Goal: Task Accomplishment & Management: Manage account settings

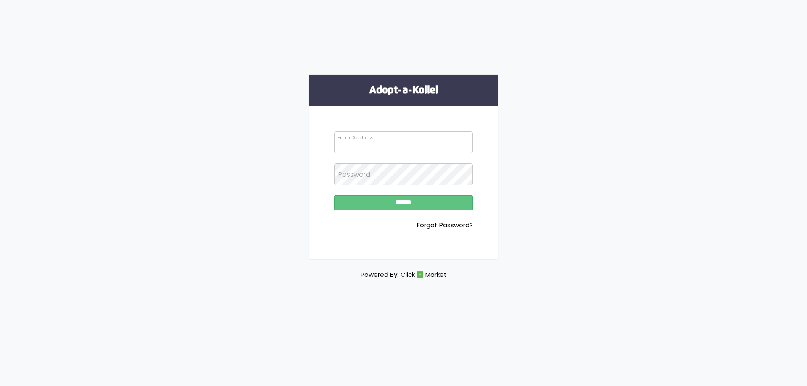
type input "**********"
click at [393, 207] on input "******" at bounding box center [403, 202] width 139 height 15
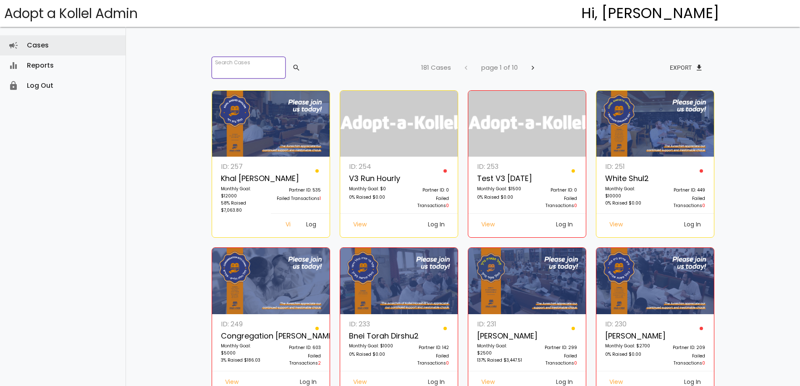
click at [255, 73] on input "search" at bounding box center [249, 68] width 74 height 22
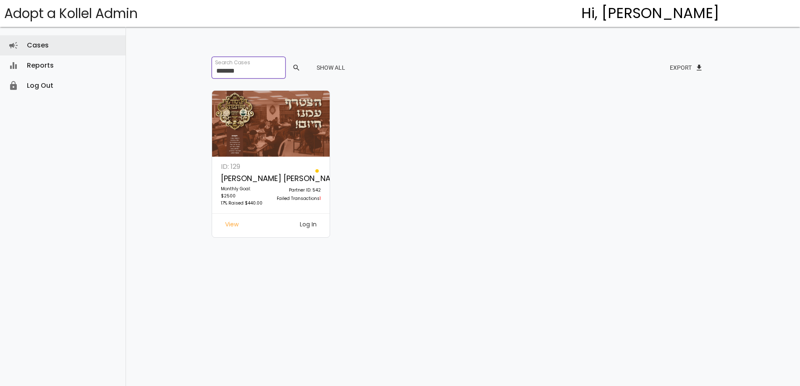
type input "*******"
click at [305, 226] on link "Log In" at bounding box center [308, 225] width 30 height 15
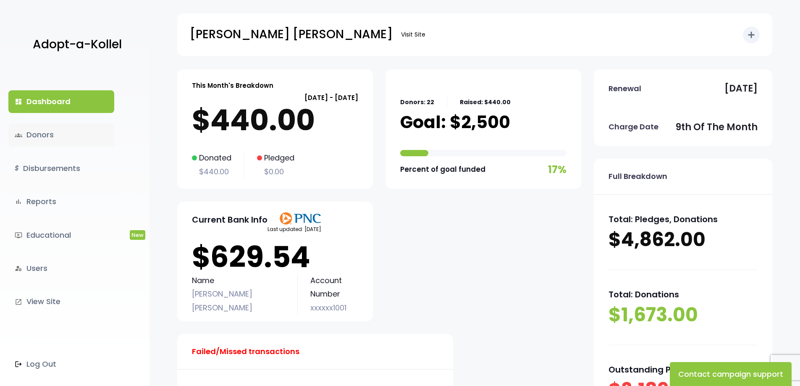
click at [60, 139] on link "groups Donors" at bounding box center [61, 135] width 106 height 23
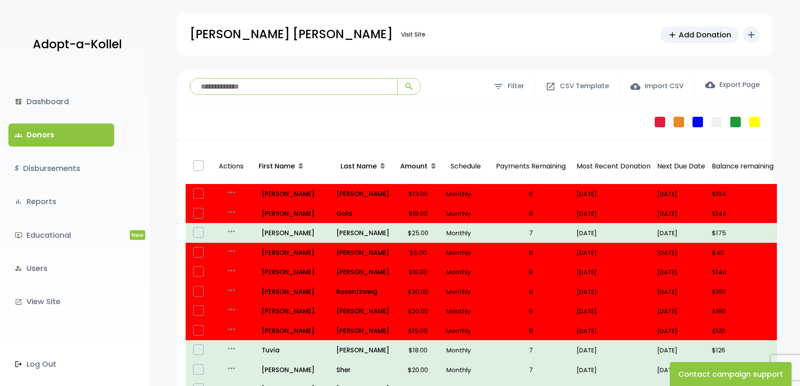
click at [294, 87] on input "search" at bounding box center [293, 87] width 207 height 16
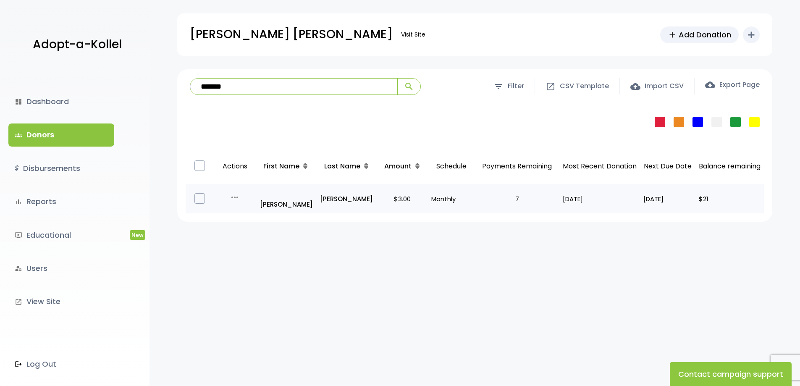
type input "*******"
click at [228, 194] on div "more_horiz" at bounding box center [235, 198] width 35 height 13
click at [231, 193] on icon "more_horiz" at bounding box center [235, 197] width 10 height 10
click at [252, 211] on link "Edit" at bounding box center [250, 210] width 71 height 20
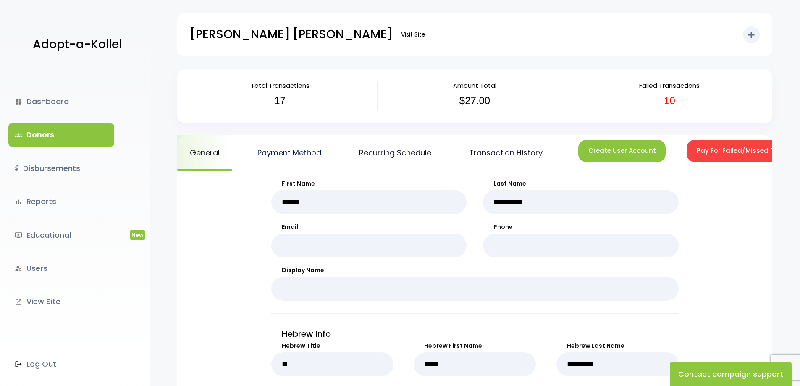
click at [307, 153] on link "Payment Method" at bounding box center [289, 153] width 89 height 36
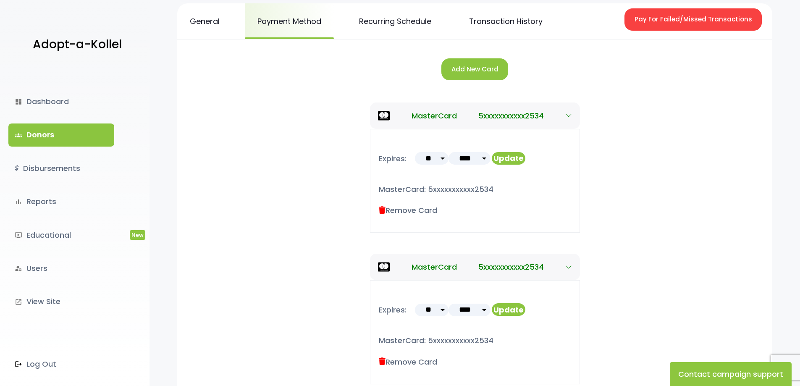
scroll to position [42, 0]
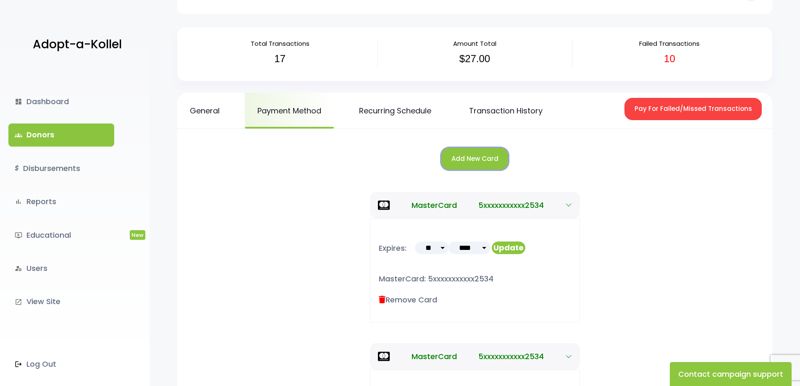
click at [485, 157] on button "Add New Card" at bounding box center [475, 159] width 67 height 22
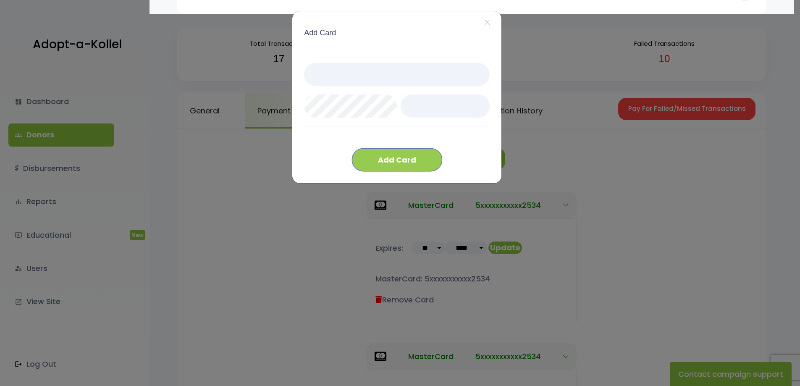
click at [413, 158] on button "Add Card" at bounding box center [397, 159] width 90 height 23
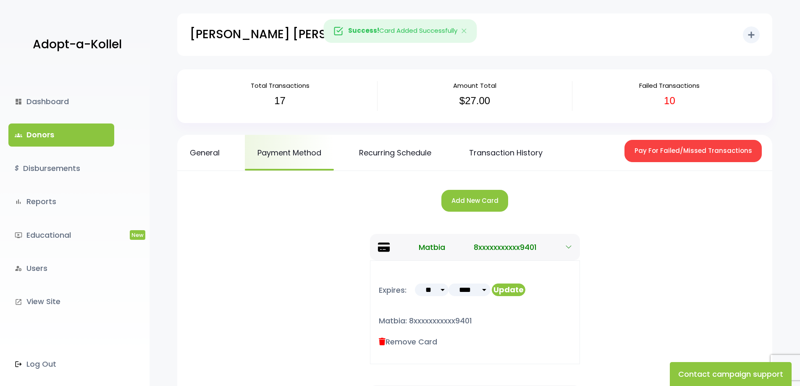
scroll to position [42, 0]
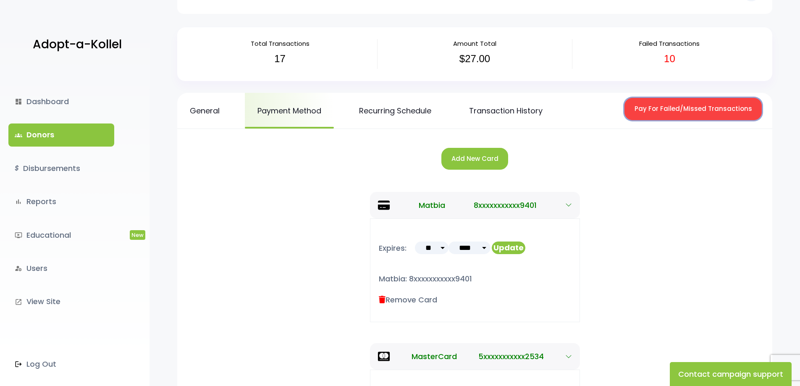
click at [699, 110] on button "Pay For Failed/Missed Transactions" at bounding box center [693, 109] width 137 height 22
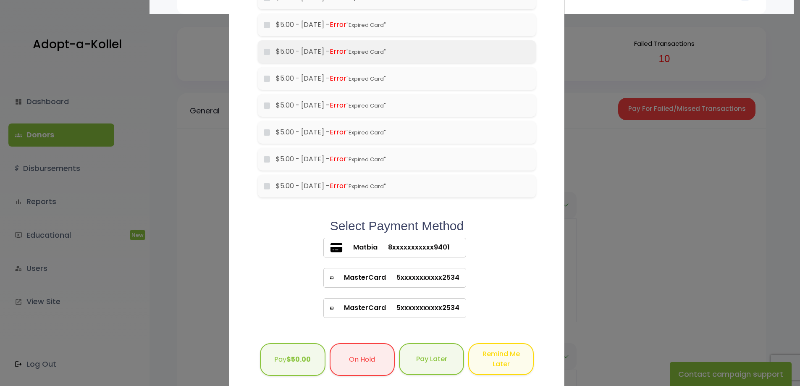
scroll to position [168, 0]
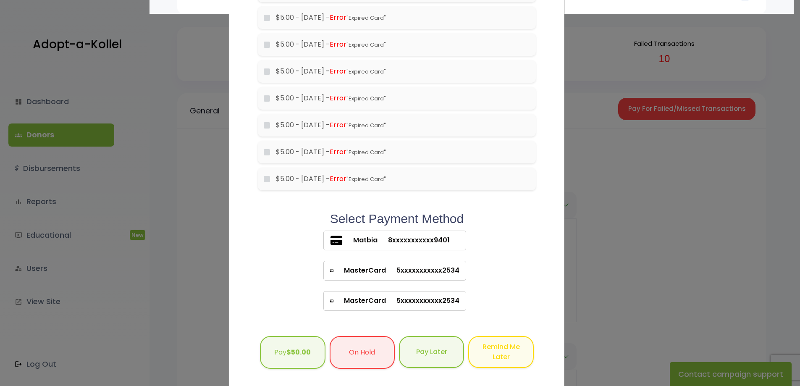
click at [389, 236] on span "8xxxxxxxxxxx9401" at bounding box center [414, 240] width 72 height 10
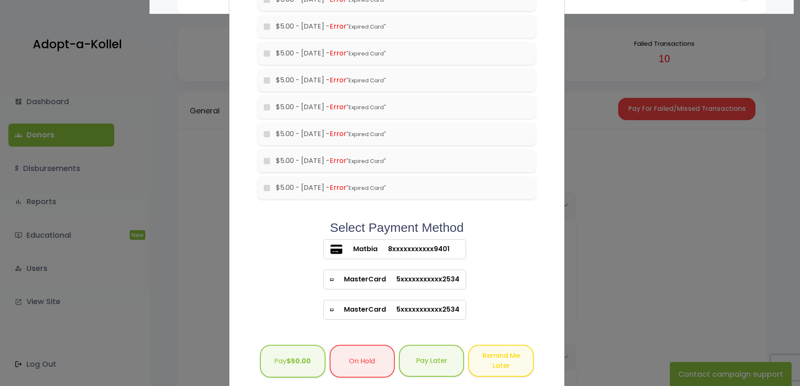
scroll to position [187, 0]
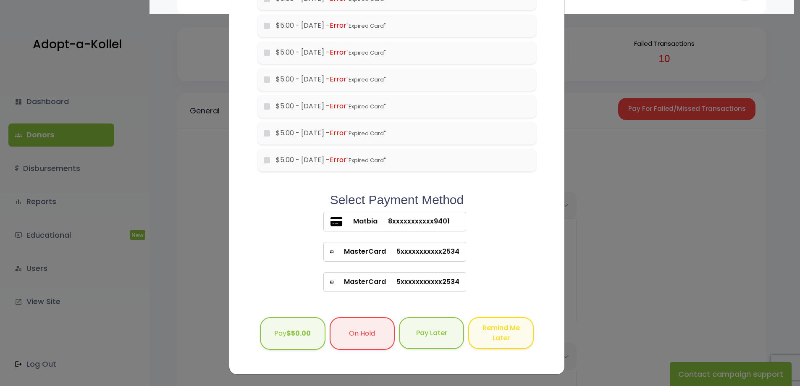
click at [581, 260] on div "Add/Edit Card × Failed/Missed Transactions would you like to pay for these tran…" at bounding box center [400, 193] width 800 height 386
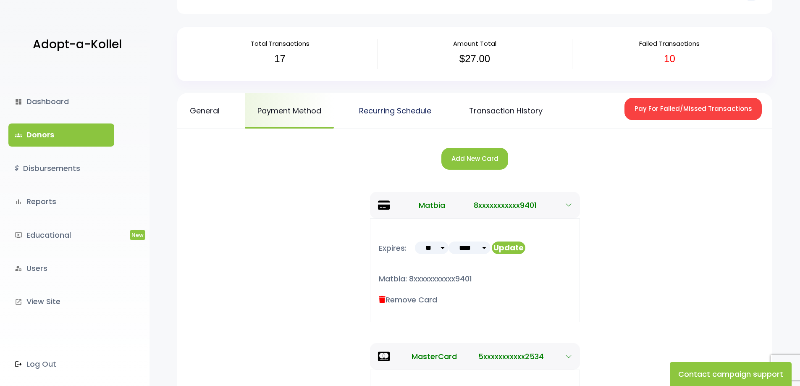
click at [412, 113] on link "Recurring Schedule" at bounding box center [395, 111] width 97 height 36
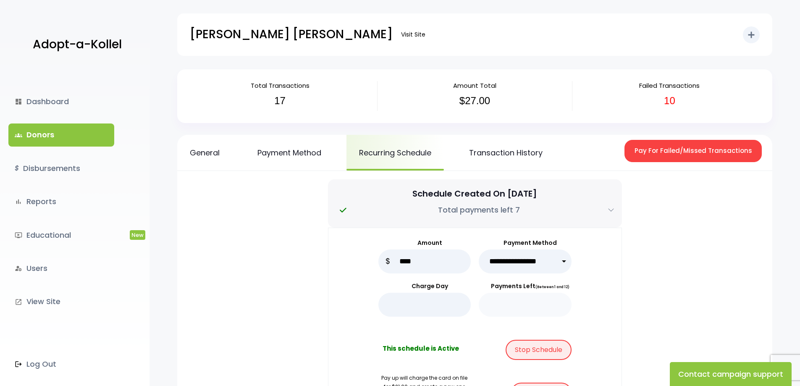
click at [562, 260] on select "**********" at bounding box center [525, 262] width 93 height 24
select select "*****"
click at [479, 250] on select "**********" at bounding box center [525, 262] width 93 height 24
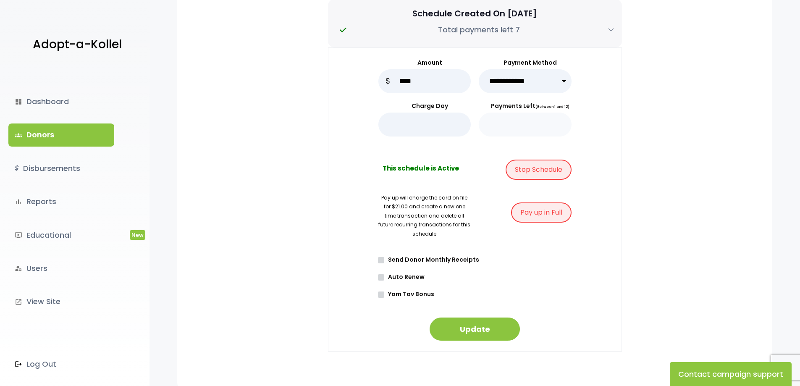
scroll to position [210, 0]
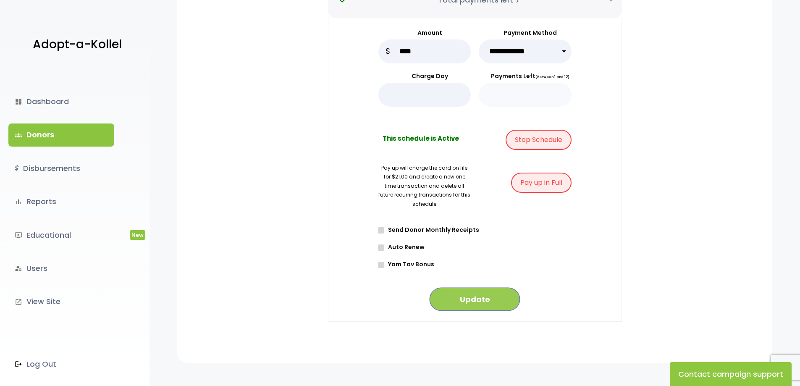
click at [490, 299] on button "Update" at bounding box center [475, 299] width 90 height 23
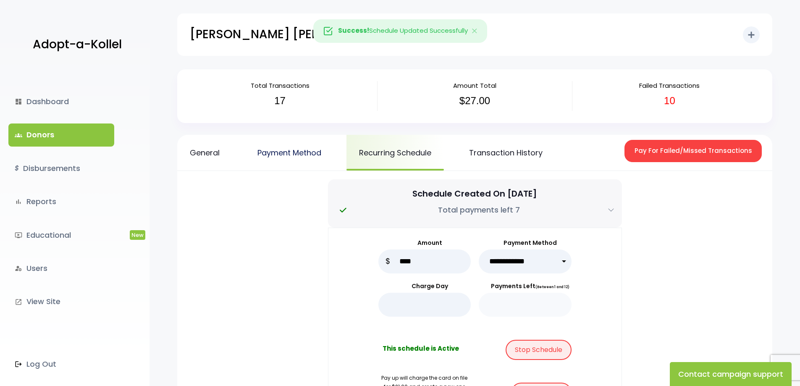
click at [290, 152] on link "Payment Method" at bounding box center [289, 153] width 89 height 36
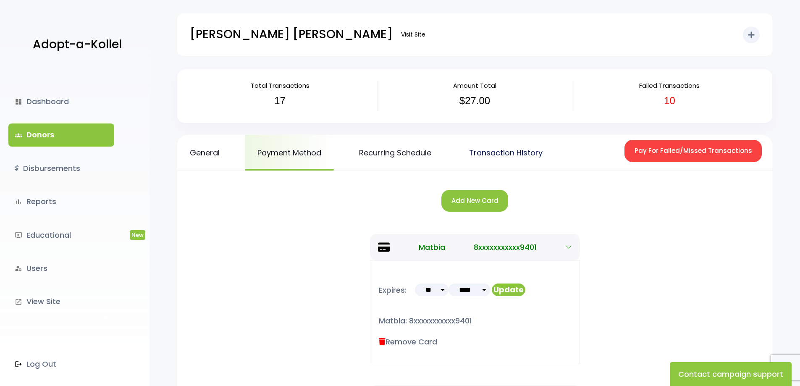
click at [494, 149] on link "Transaction History" at bounding box center [506, 153] width 99 height 36
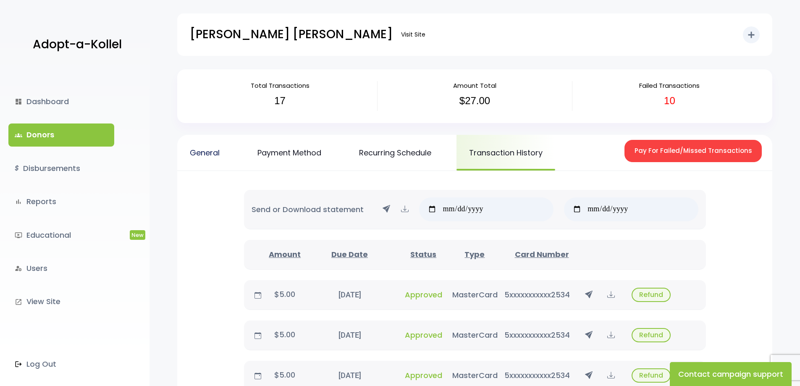
click at [209, 152] on link "General" at bounding box center [204, 153] width 55 height 36
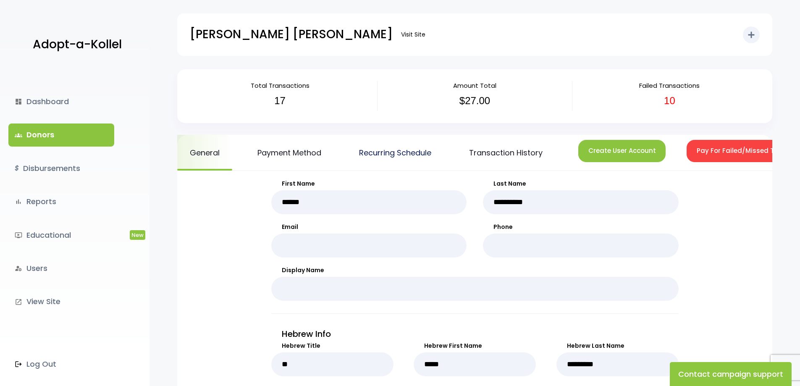
click at [388, 151] on link "Recurring Schedule" at bounding box center [395, 153] width 97 height 36
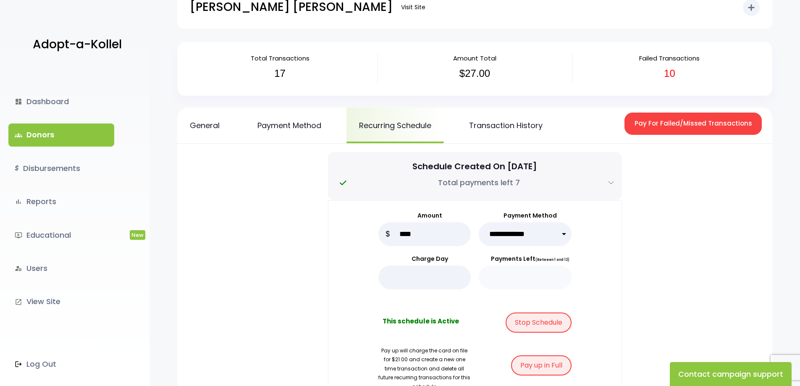
scroll to position [42, 0]
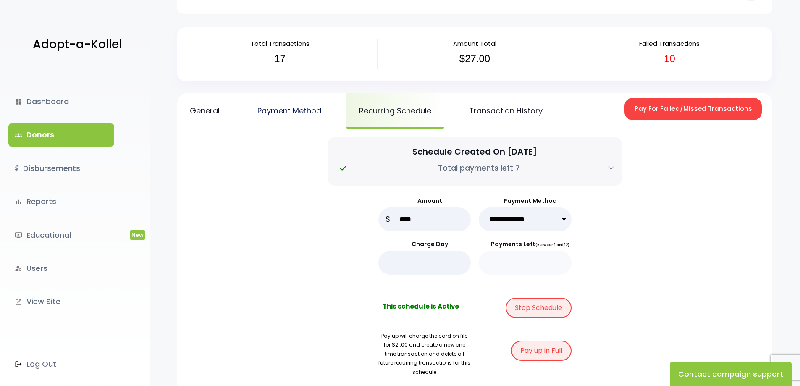
click at [289, 113] on link "Payment Method" at bounding box center [289, 111] width 89 height 36
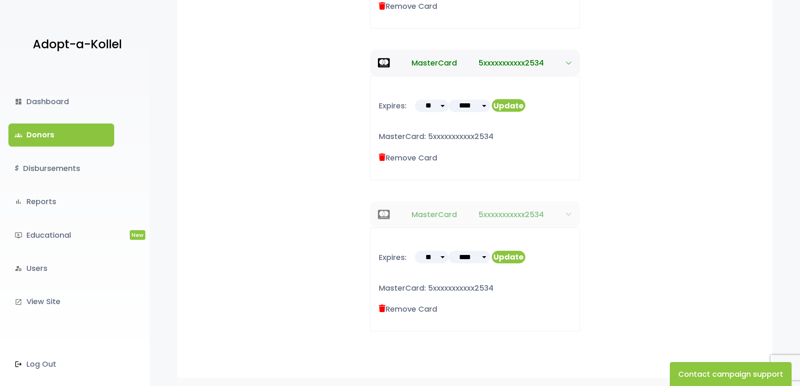
scroll to position [336, 0]
click at [384, 158] on icon at bounding box center [382, 157] width 7 height 8
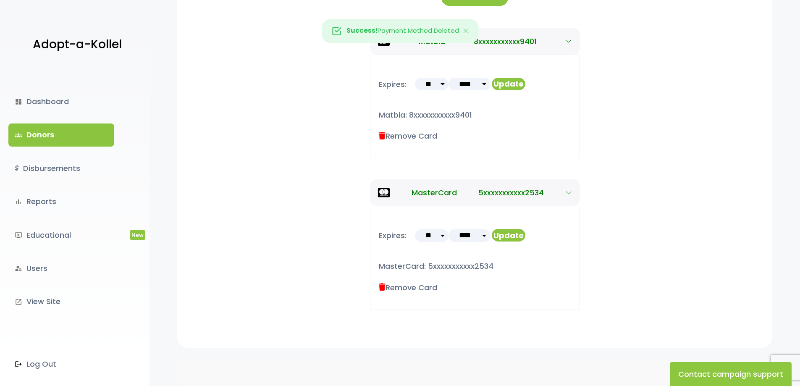
scroll to position [197, 0]
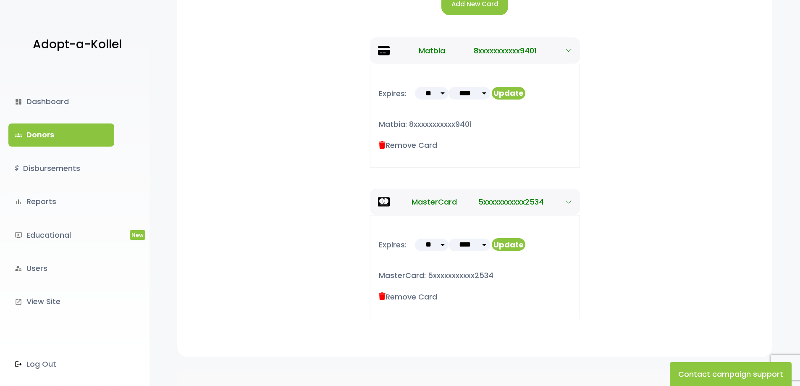
click at [383, 296] on icon at bounding box center [382, 297] width 7 height 8
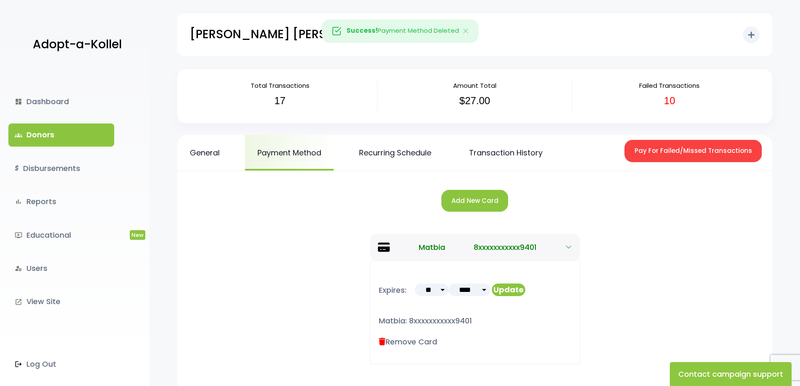
scroll to position [88, 0]
